Goal: Information Seeking & Learning: Learn about a topic

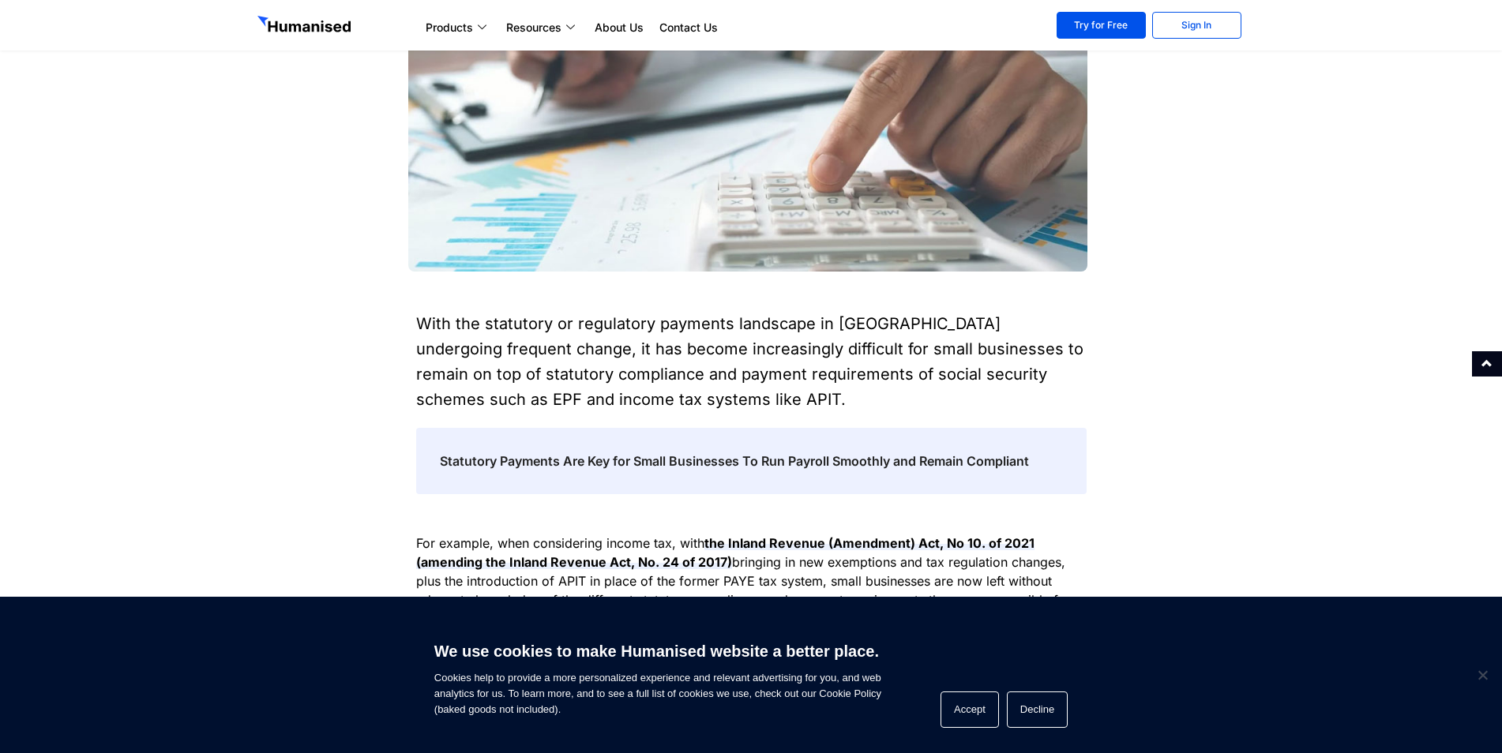
scroll to position [553, 0]
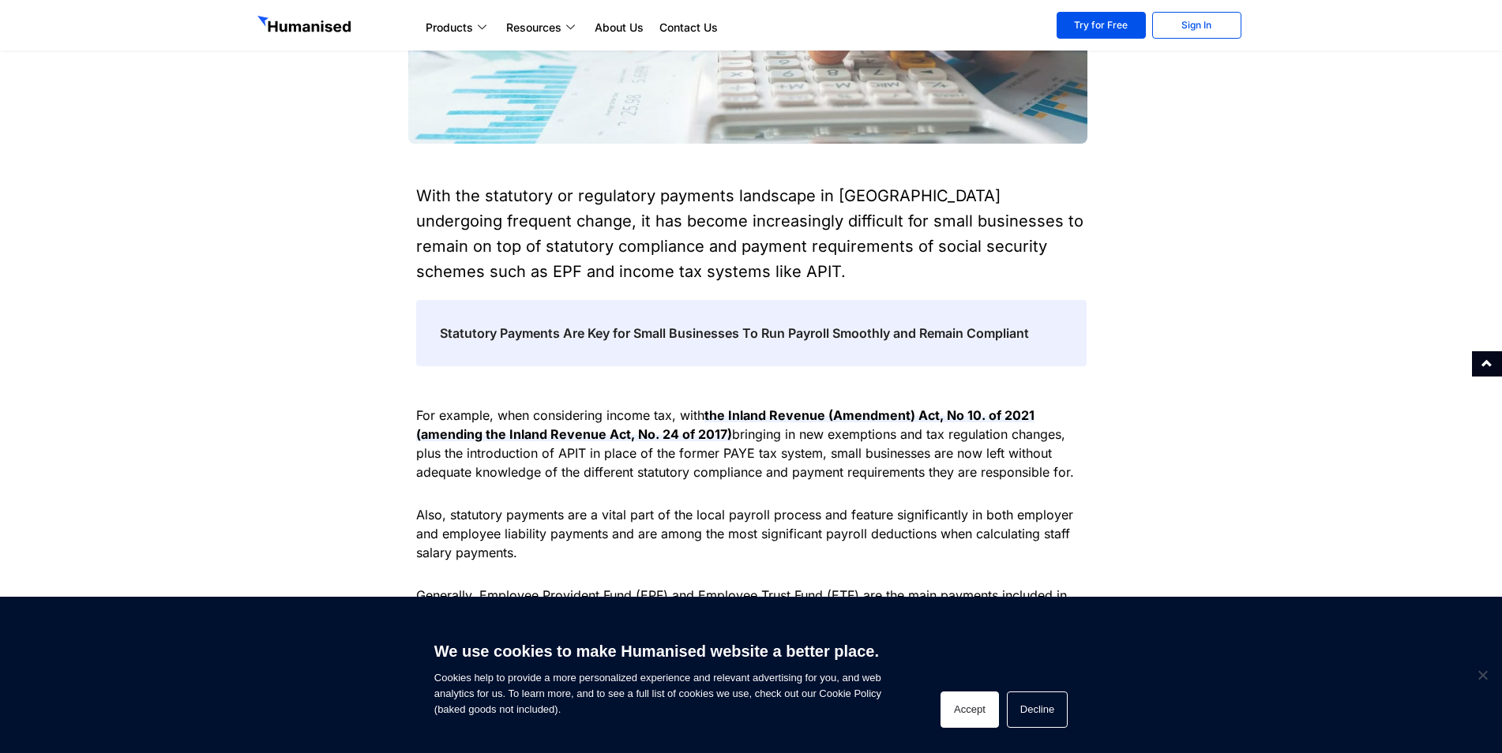
click at [980, 707] on button "Accept" at bounding box center [970, 710] width 58 height 36
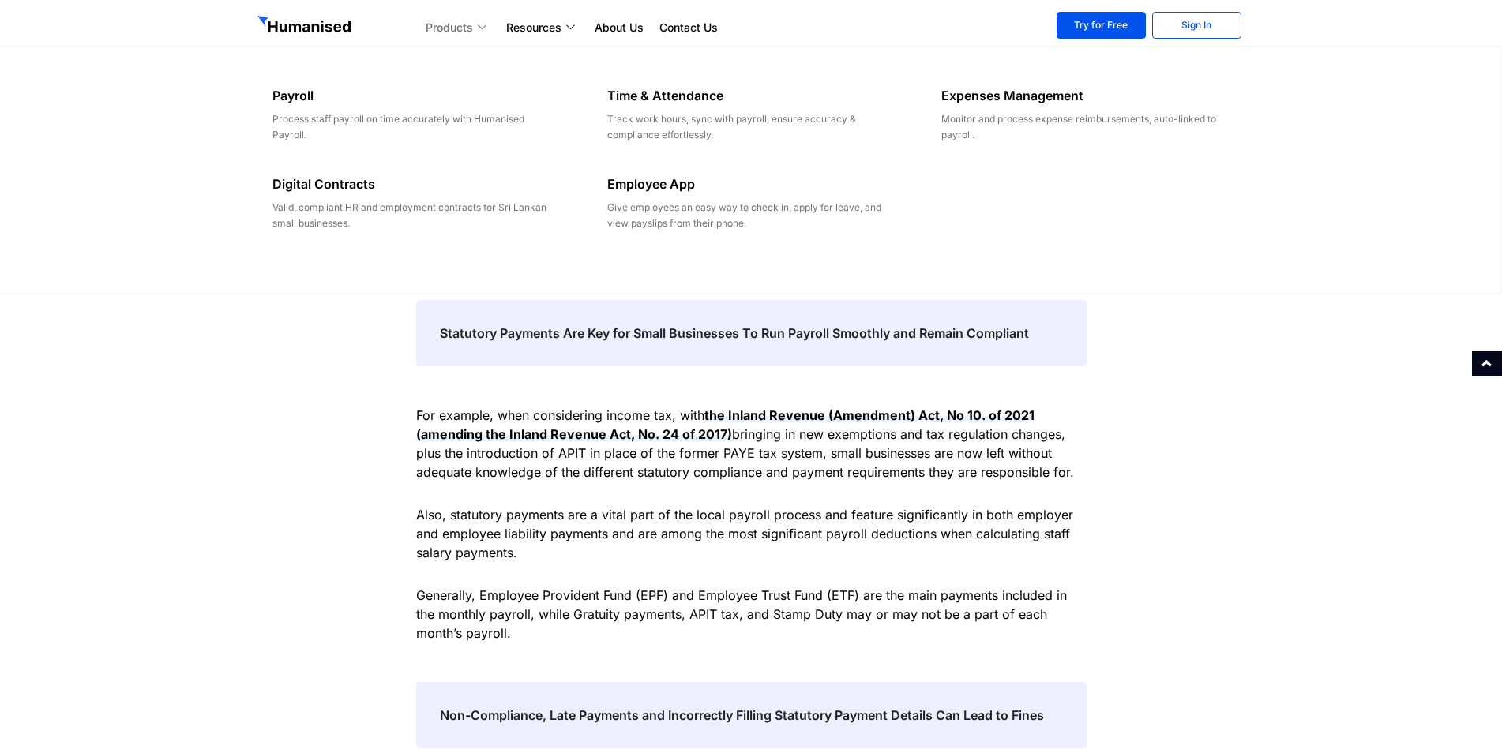
click at [471, 28] on link "Products" at bounding box center [458, 27] width 81 height 19
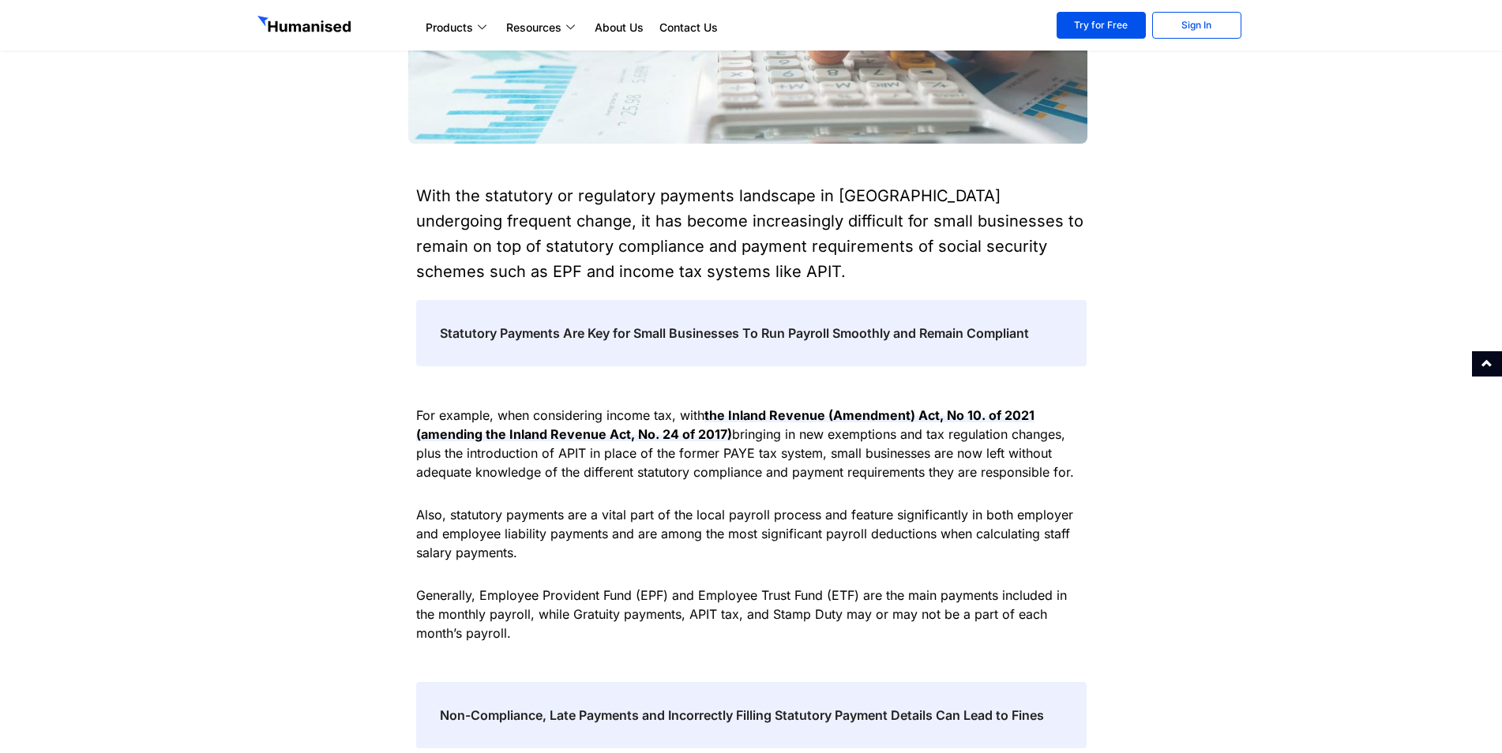
click at [416, 193] on div "With the statutory or regulatory payments landscape in [GEOGRAPHIC_DATA] underg…" at bounding box center [751, 233] width 670 height 101
drag, startPoint x: 418, startPoint y: 193, endPoint x: 1056, endPoint y: 331, distance: 652.9
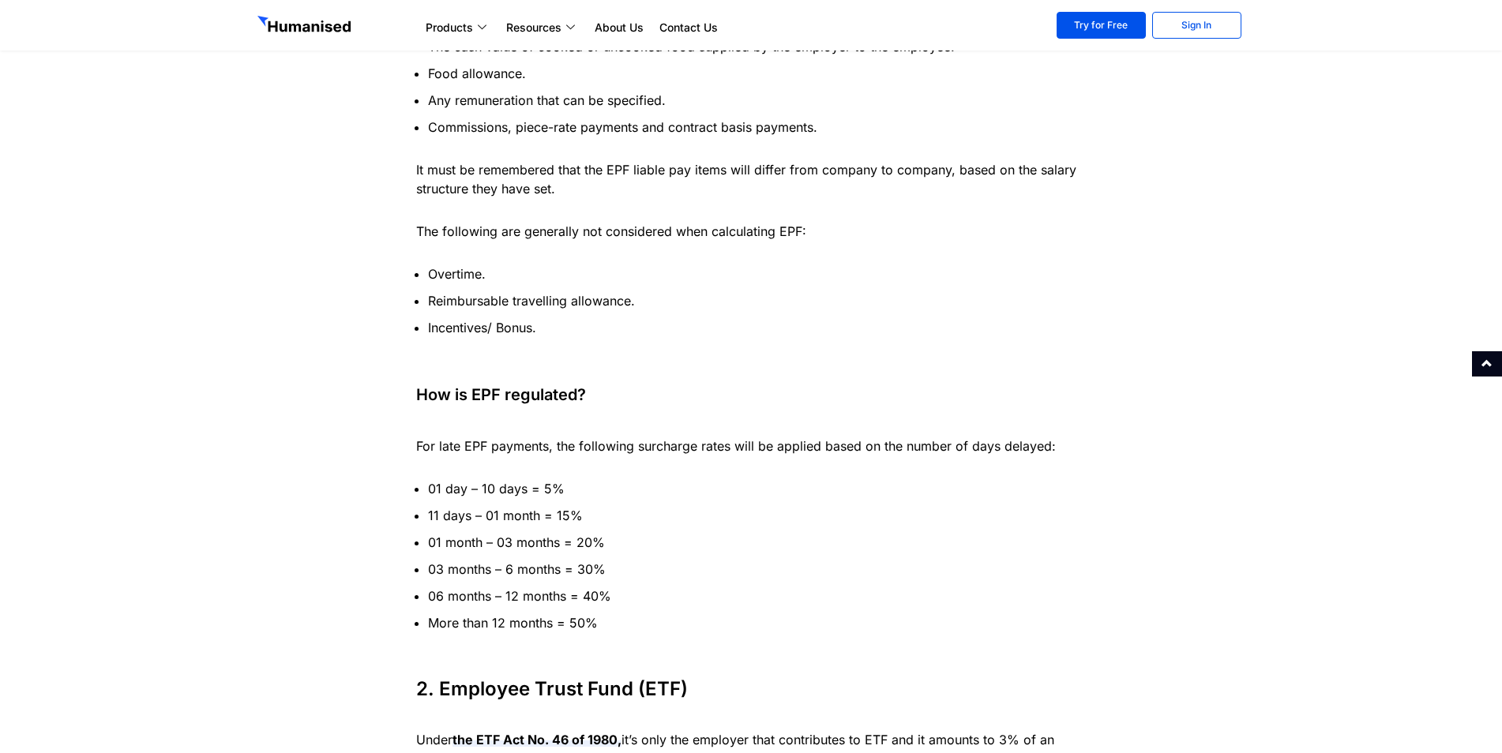
scroll to position [2417, 0]
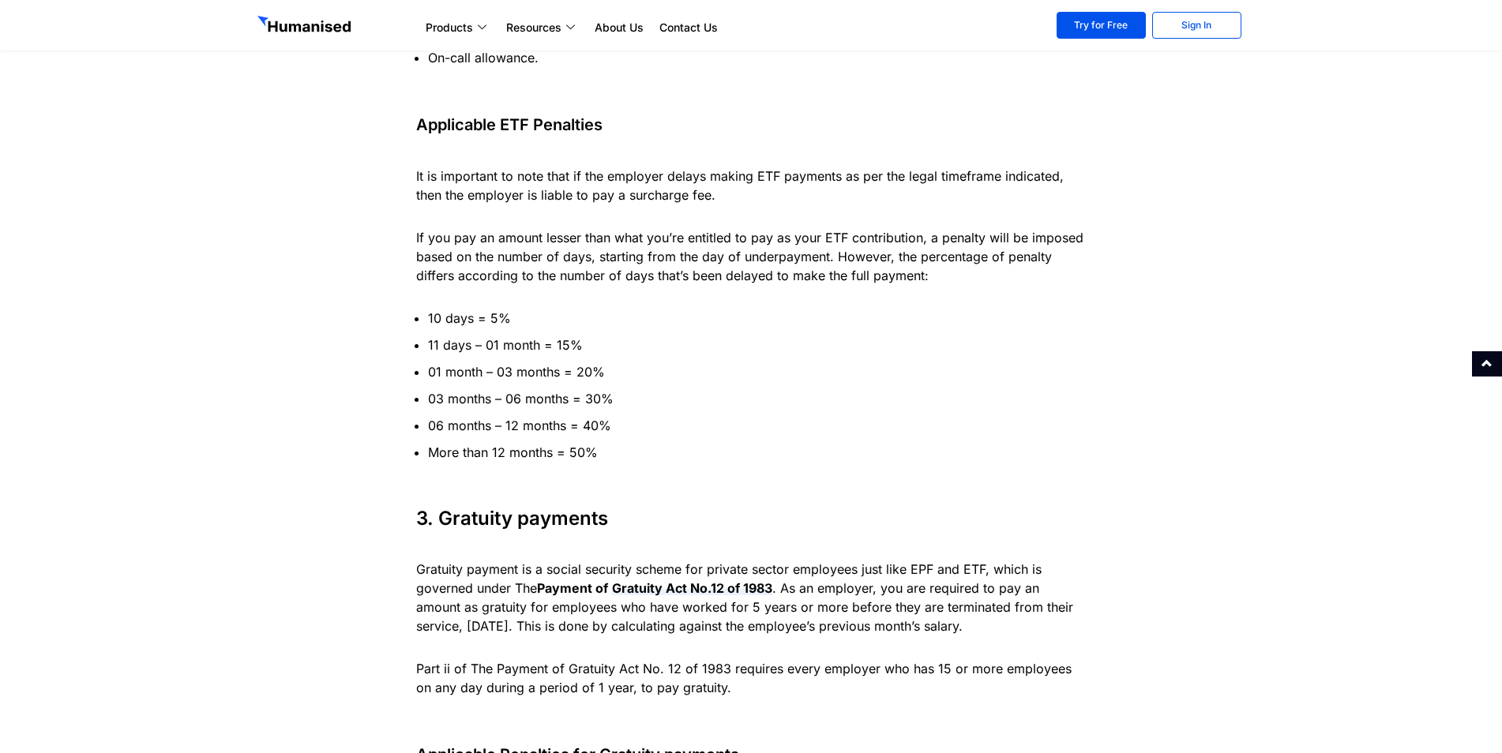
scroll to position [3869, 0]
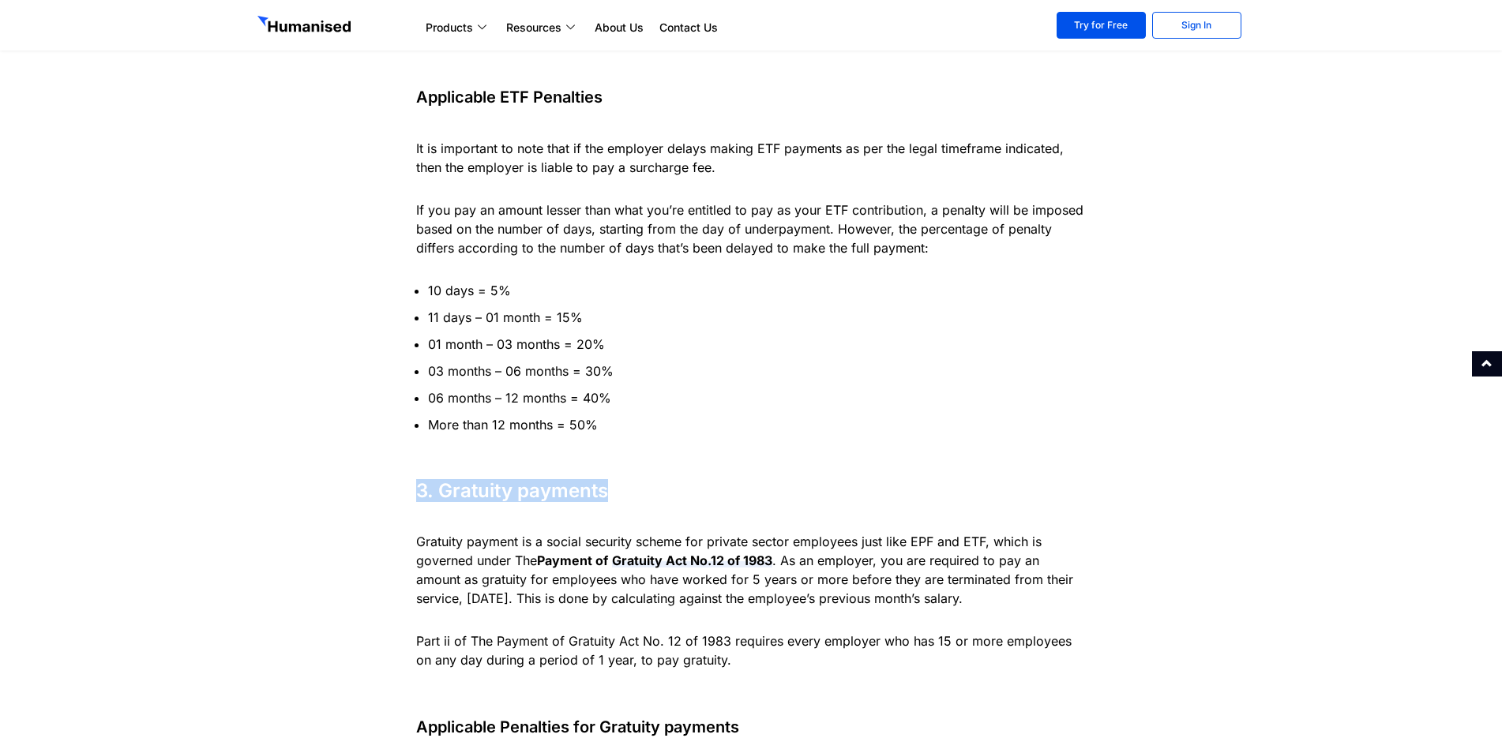
drag, startPoint x: 603, startPoint y: 454, endPoint x: 407, endPoint y: 448, distance: 195.2
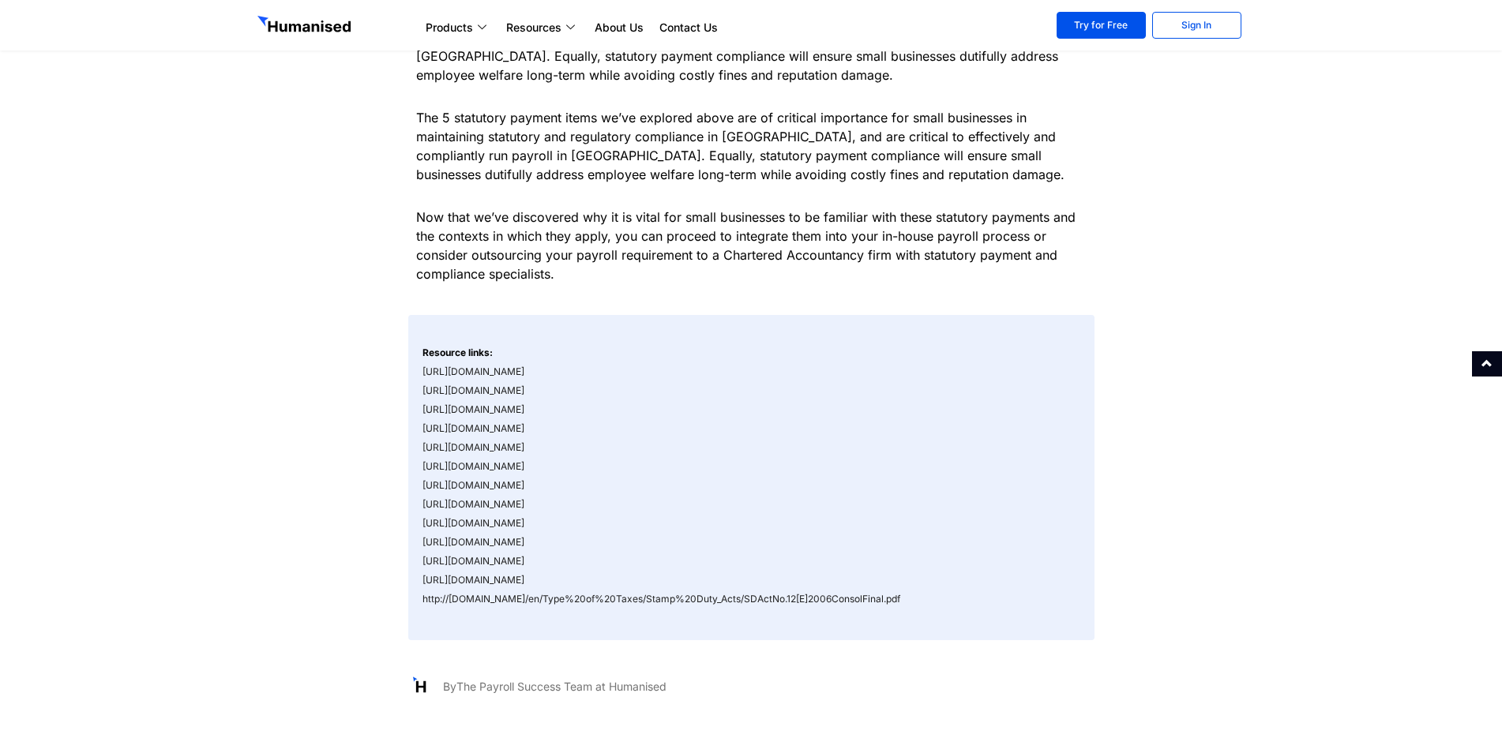
scroll to position [5844, 0]
